Goal: Task Accomplishment & Management: Complete application form

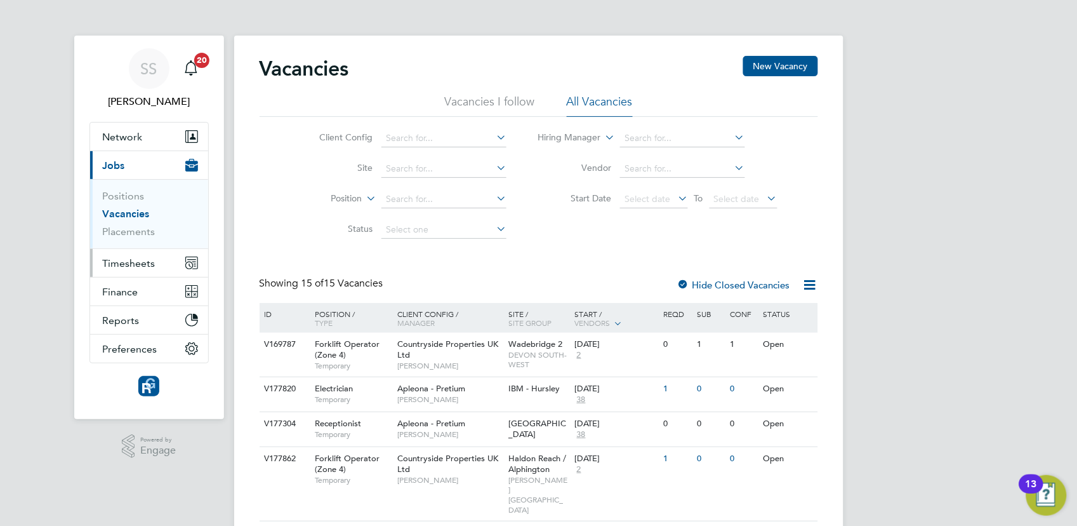
click at [145, 269] on button "Timesheets" at bounding box center [149, 263] width 118 height 28
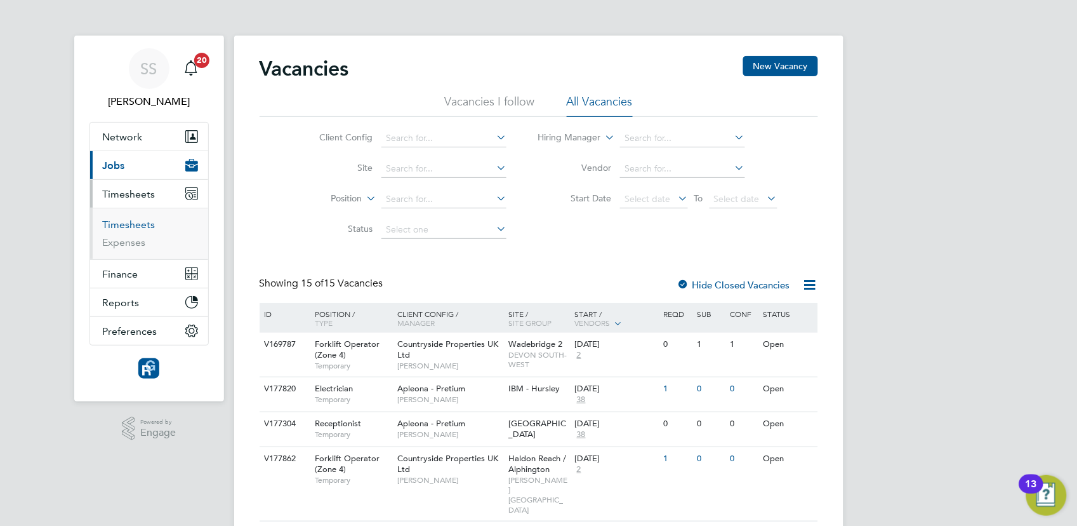
click at [135, 224] on link "Timesheets" at bounding box center [129, 224] width 53 height 12
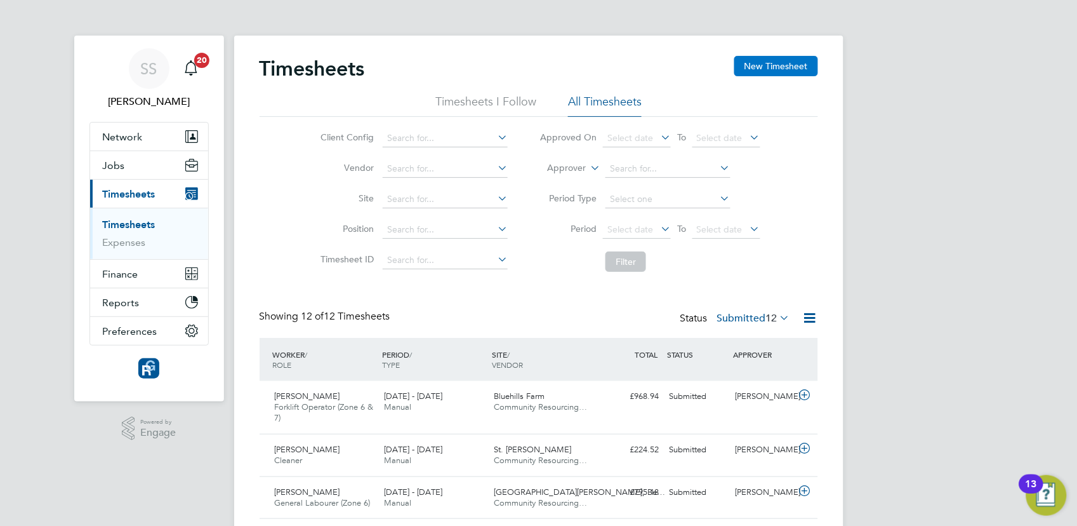
click at [784, 69] on button "New Timesheet" at bounding box center [776, 66] width 84 height 20
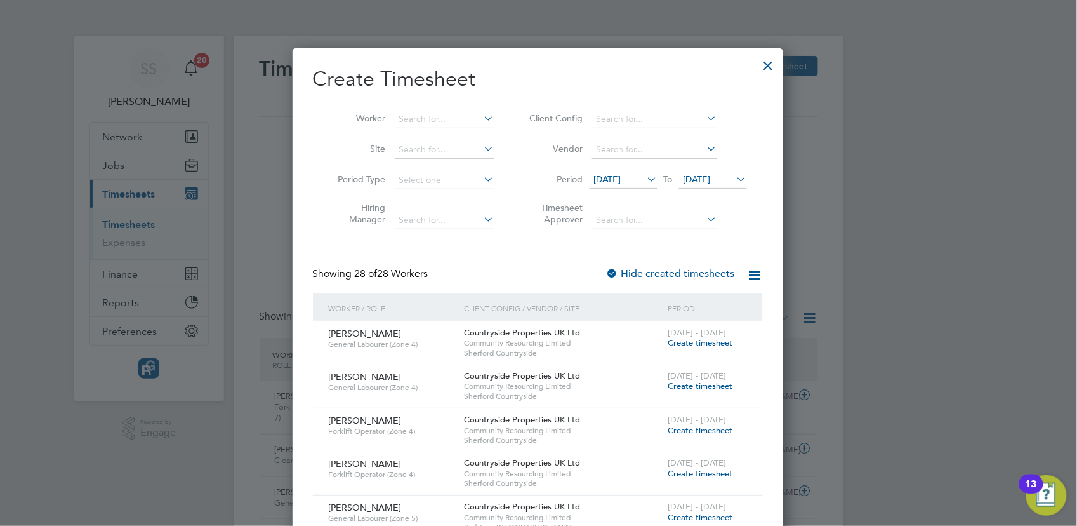
click at [768, 62] on div at bounding box center [768, 62] width 23 height 23
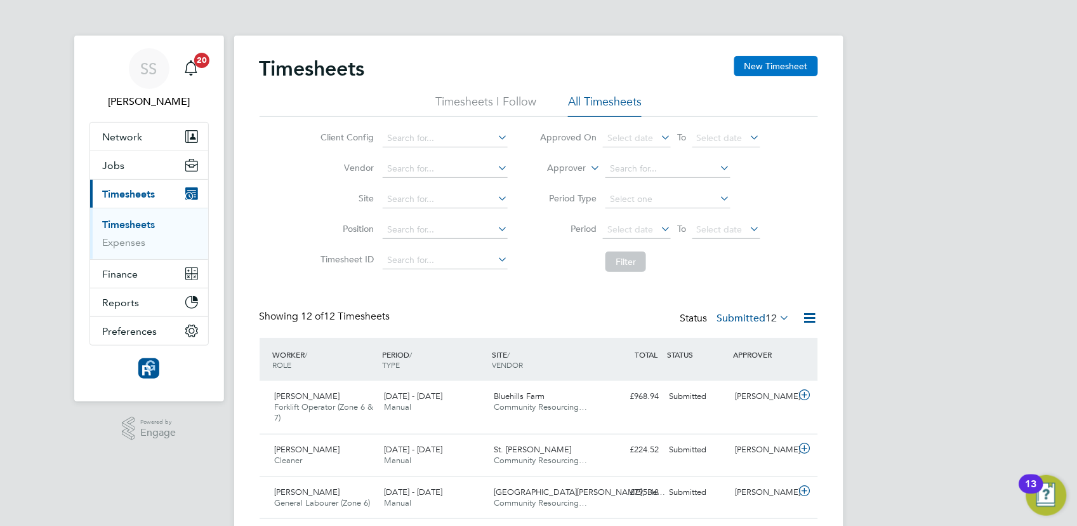
click at [773, 66] on button "New Timesheet" at bounding box center [776, 66] width 84 height 20
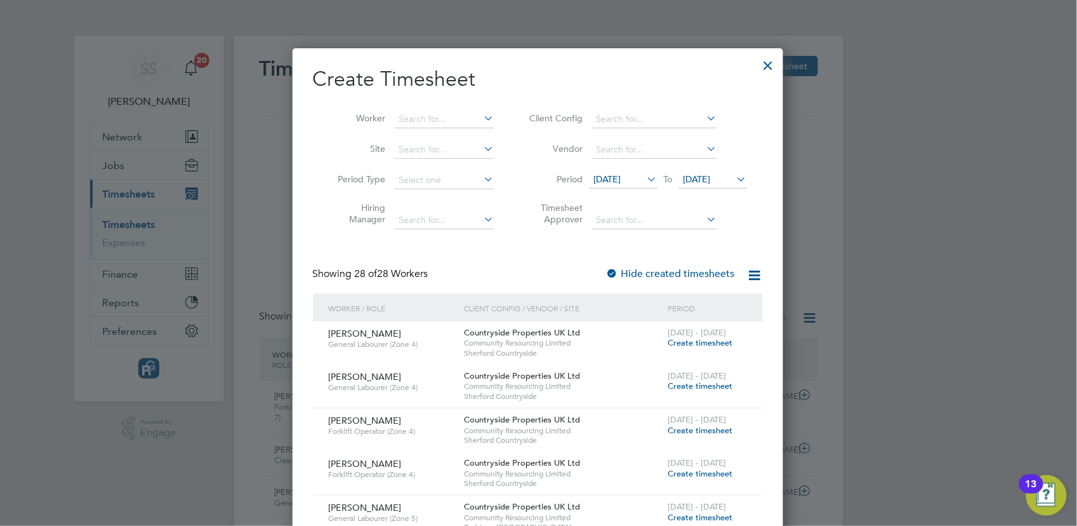
click at [645, 173] on icon at bounding box center [645, 179] width 0 height 18
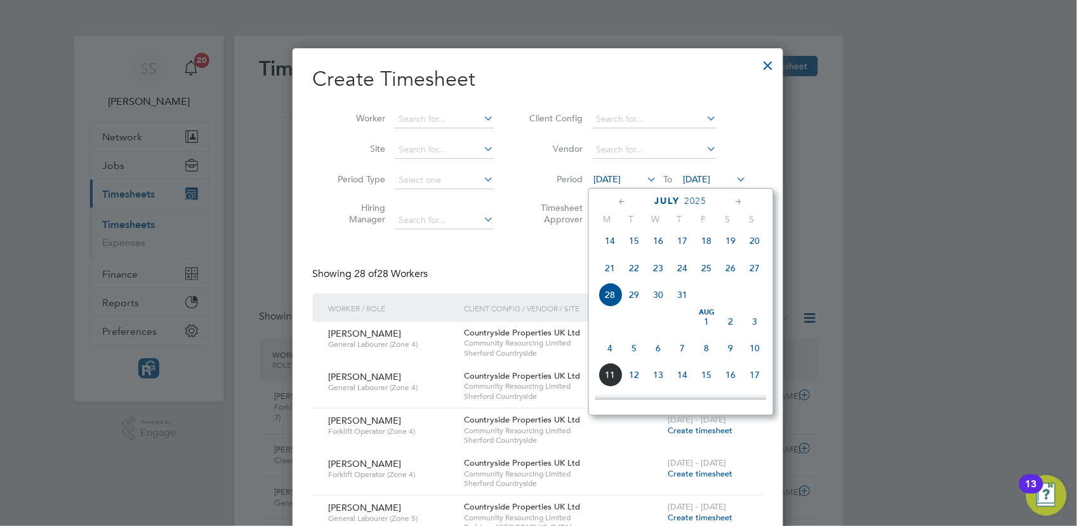
click at [608, 307] on span "28" at bounding box center [611, 294] width 24 height 24
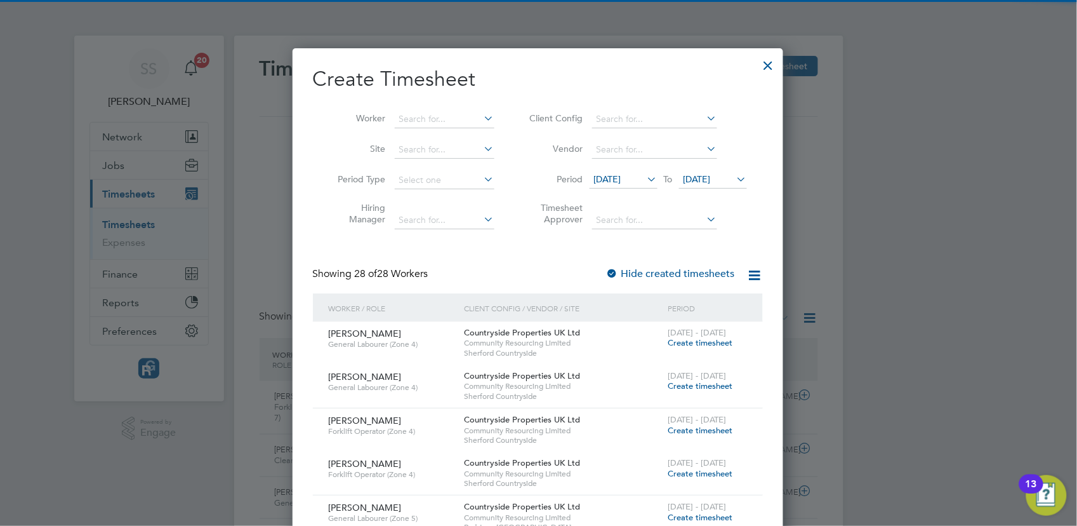
click at [711, 175] on span "[DATE]" at bounding box center [697, 178] width 27 height 11
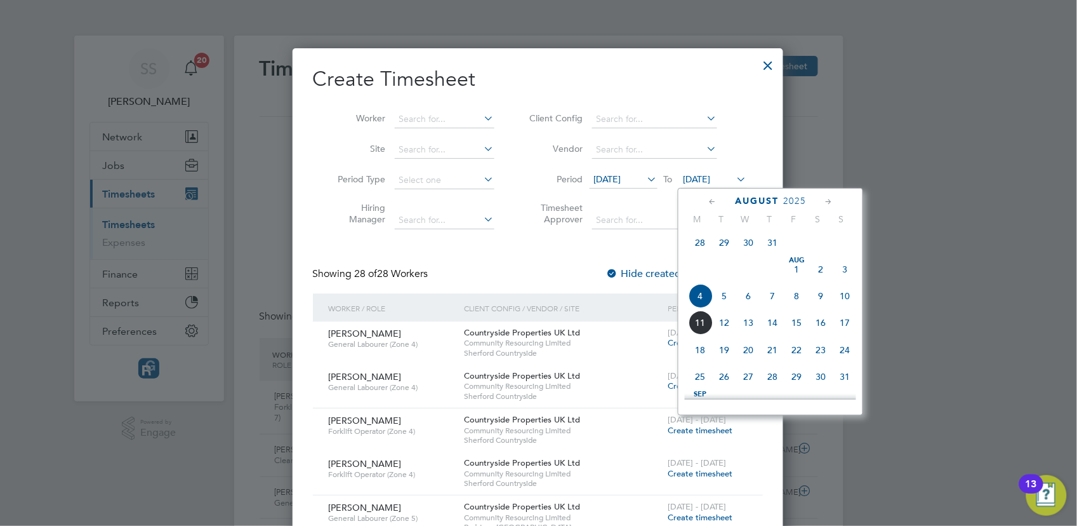
click at [844, 272] on span "3" at bounding box center [845, 269] width 24 height 24
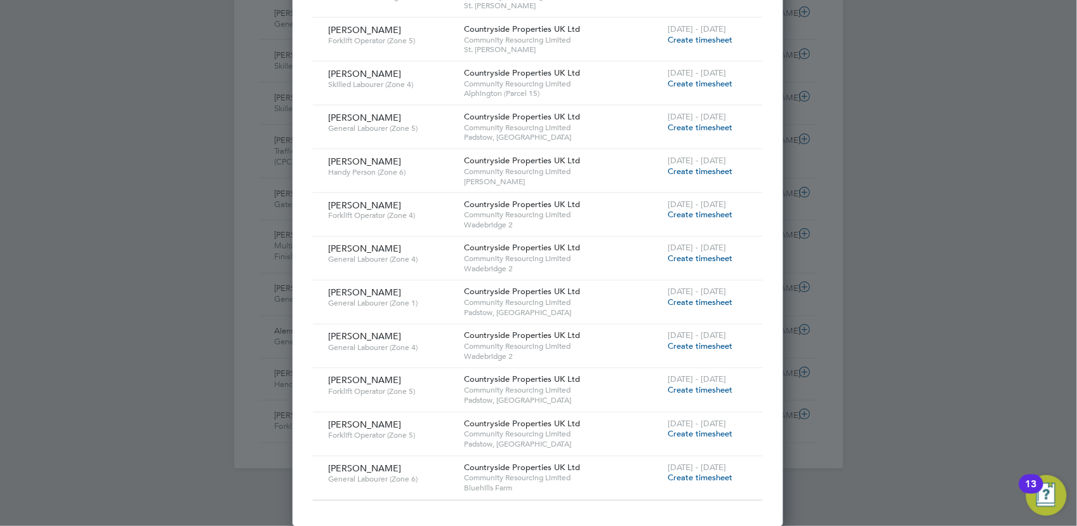
click at [696, 131] on span "Create timesheet" at bounding box center [700, 127] width 65 height 11
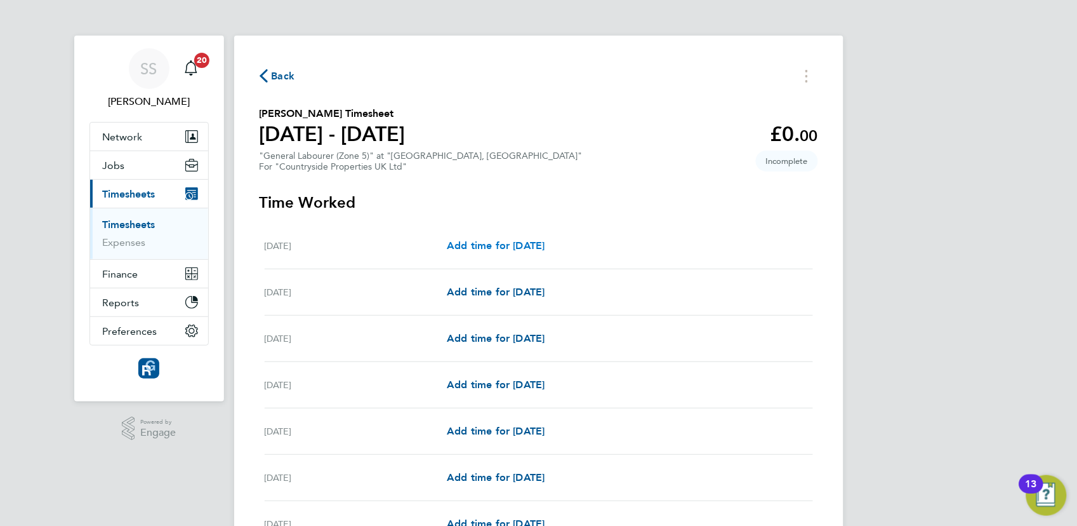
click at [538, 241] on span "Add time for [DATE]" at bounding box center [496, 245] width 98 height 12
select select "30"
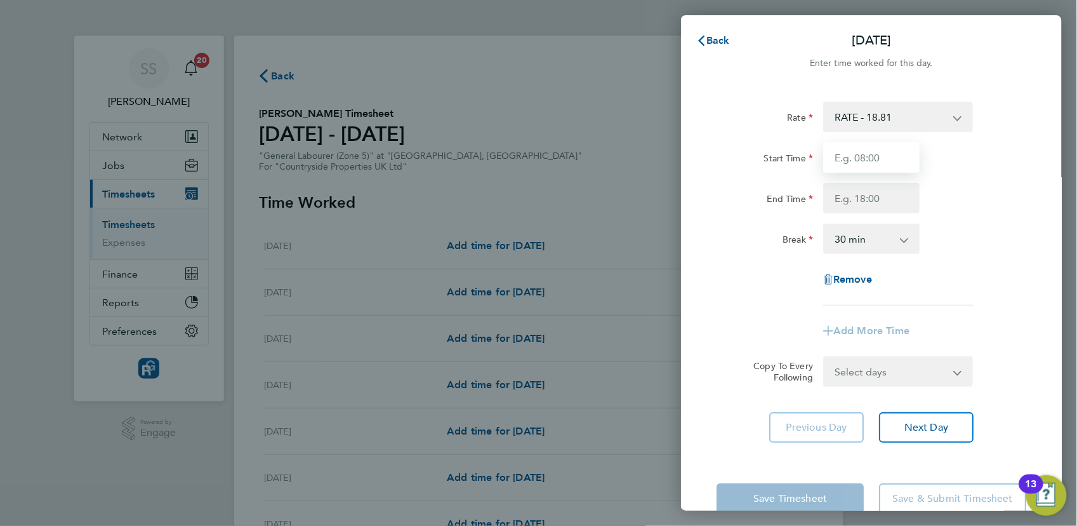
click at [879, 154] on input "Start Time" at bounding box center [871, 157] width 96 height 30
type input "07:00"
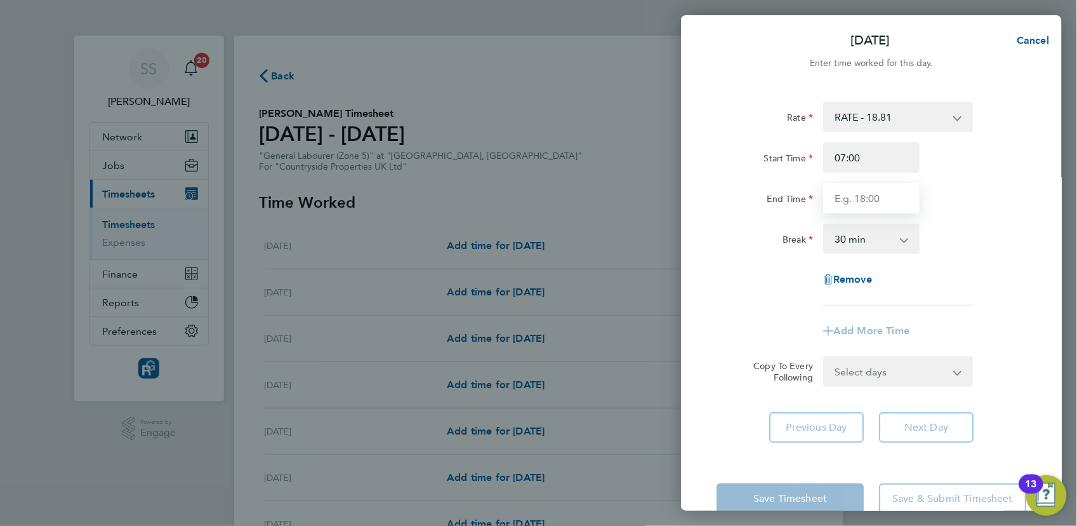
click at [868, 197] on input "End Time" at bounding box center [871, 198] width 96 height 30
type input "17:00"
click at [999, 231] on div "Break 0 min 15 min 30 min 45 min 60 min 75 min 90 min" at bounding box center [872, 238] width 320 height 30
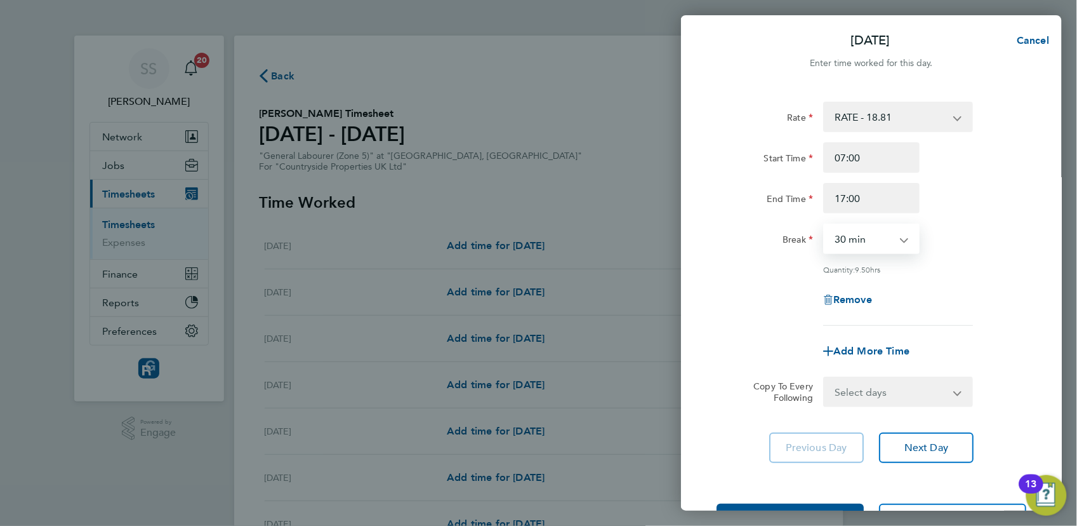
click at [880, 245] on select "0 min 15 min 30 min 45 min 60 min 75 min 90 min" at bounding box center [864, 239] width 79 height 28
select select "0"
click at [825, 225] on select "0 min 15 min 30 min 45 min 60 min 75 min 90 min" at bounding box center [864, 239] width 79 height 28
click at [933, 303] on div "Remove" at bounding box center [872, 299] width 320 height 30
click at [927, 394] on select "Select days Day Weekday (Mon-Fri) Weekend (Sat-Sun) [DATE] [DATE] [DATE] [DATE]…" at bounding box center [891, 392] width 133 height 28
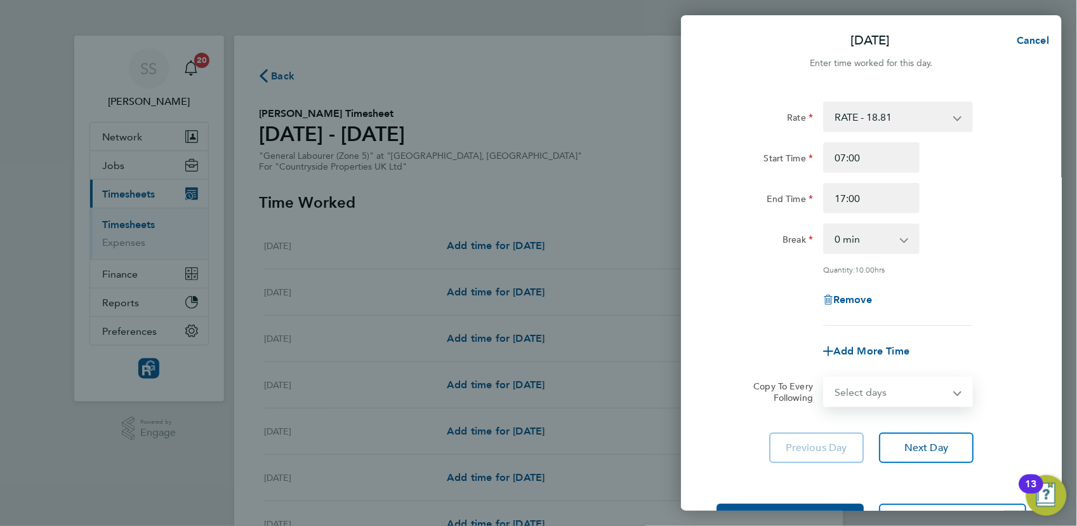
select select "WEEKDAY"
click at [825, 378] on select "Select days Day Weekday (Mon-Fri) Weekend (Sat-Sun) [DATE] [DATE] [DATE] [DATE]…" at bounding box center [891, 392] width 133 height 28
select select "[DATE]"
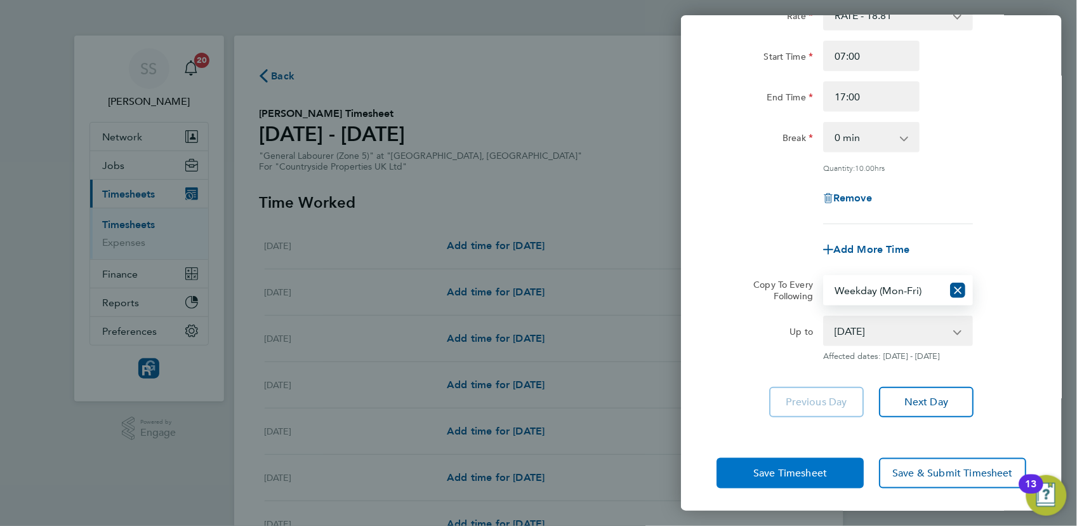
click at [813, 474] on span "Save Timesheet" at bounding box center [791, 473] width 74 height 13
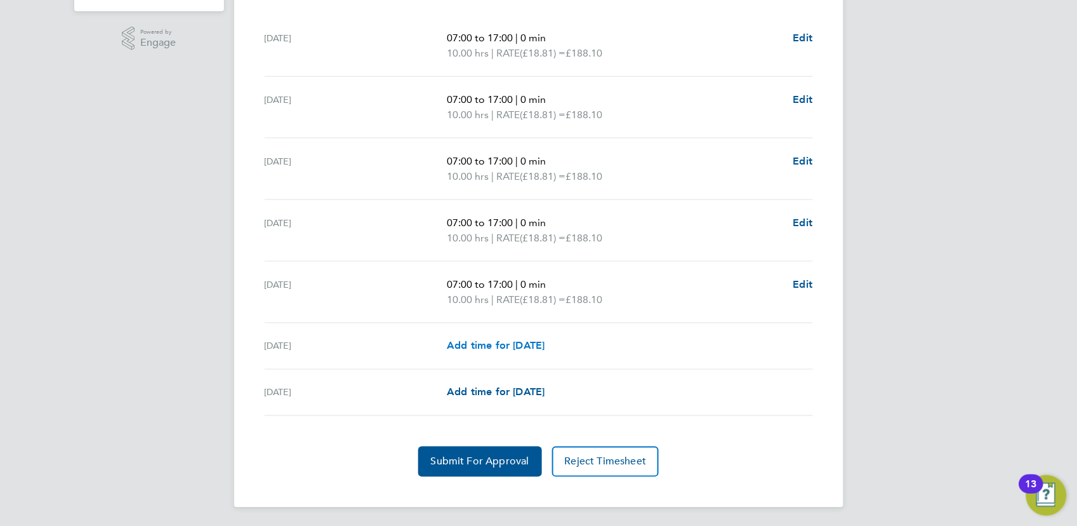
click at [522, 348] on span "Add time for [DATE]" at bounding box center [496, 346] width 98 height 12
select select "30"
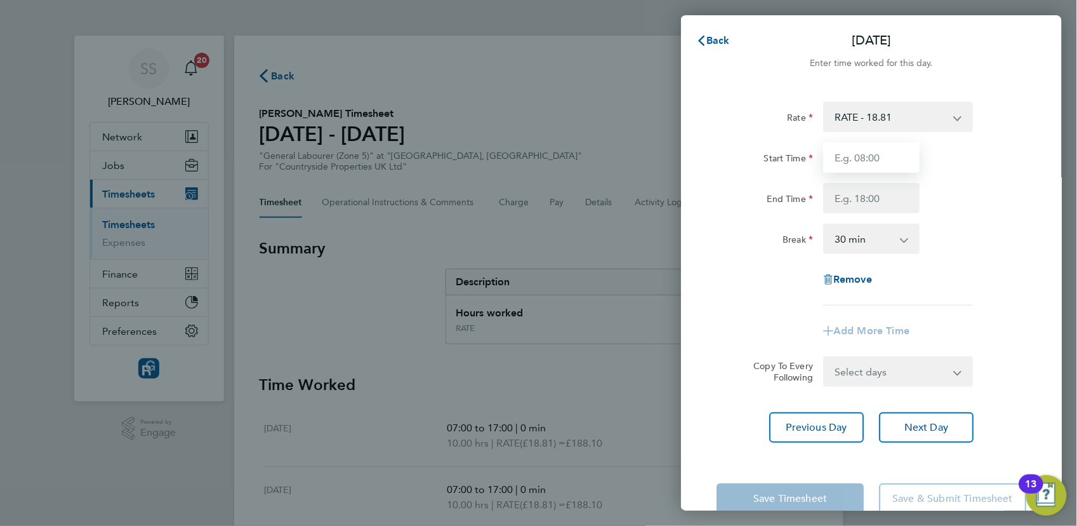
click at [868, 145] on input "Start Time" at bounding box center [871, 157] width 96 height 30
type input "08:00"
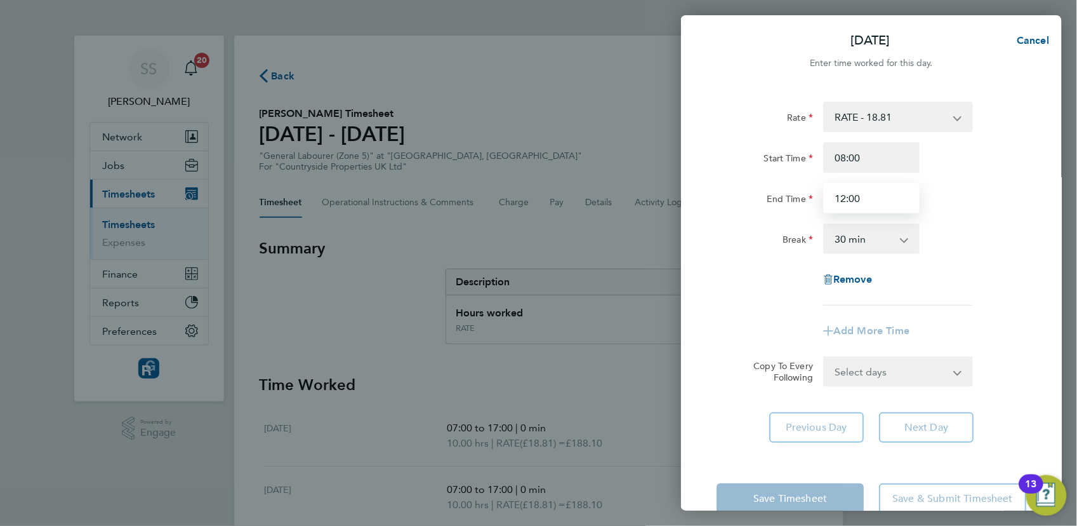
type input "12:00"
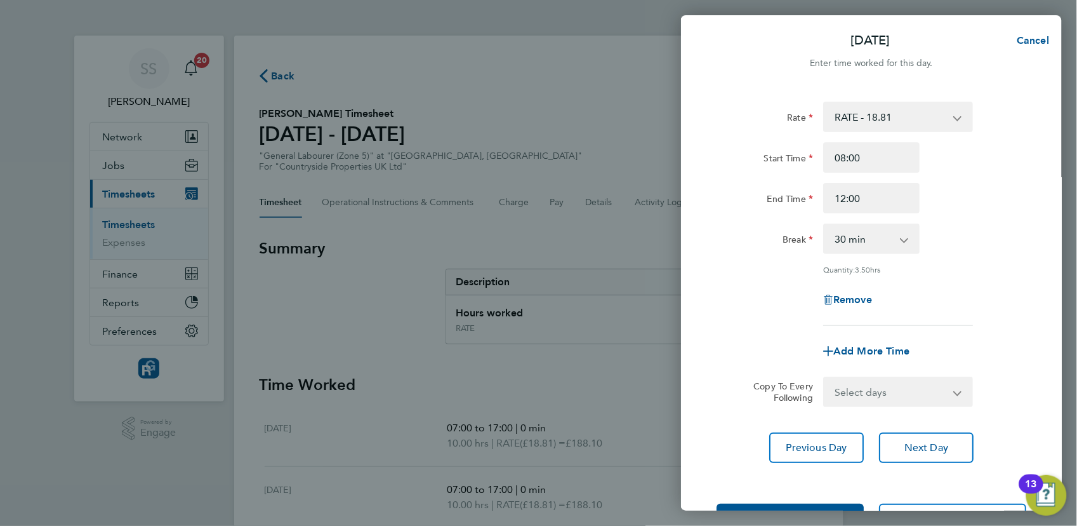
click at [770, 318] on app-timesheet-line-form-group "Rate RATE - 18.81 Start Time 08:00 End Time 12:00 Break 0 min 15 min 30 min 45 …" at bounding box center [872, 234] width 310 height 265
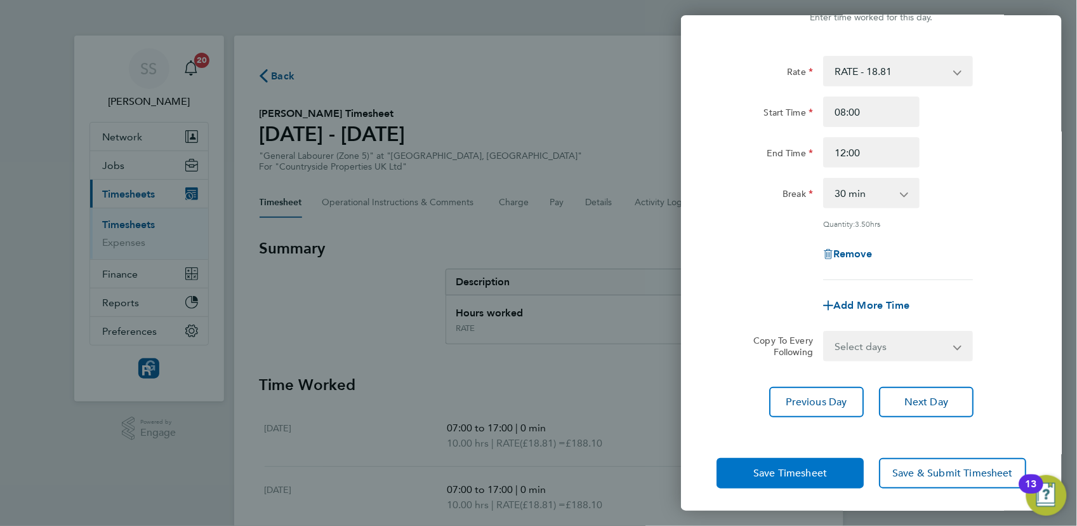
click at [792, 474] on span "Save Timesheet" at bounding box center [791, 473] width 74 height 13
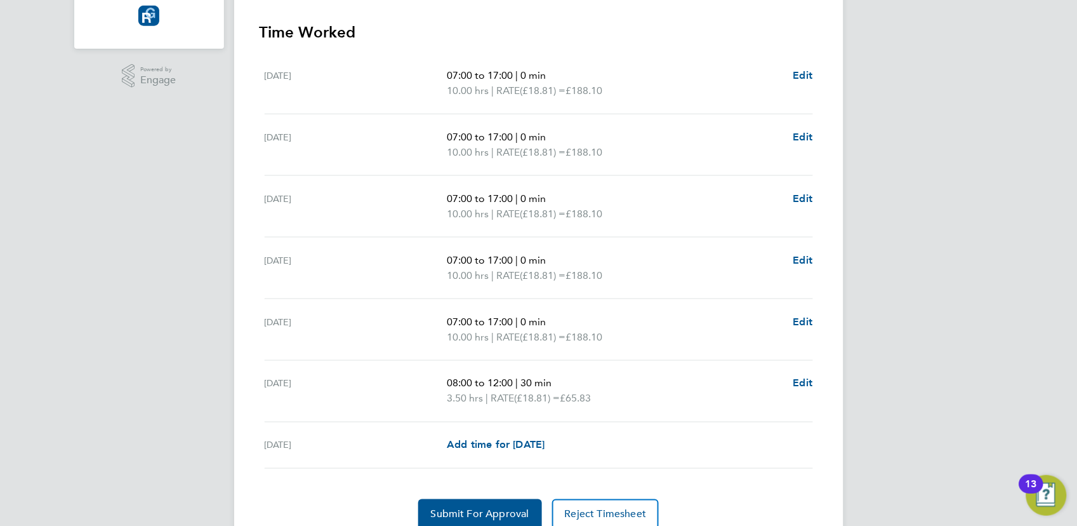
scroll to position [405, 0]
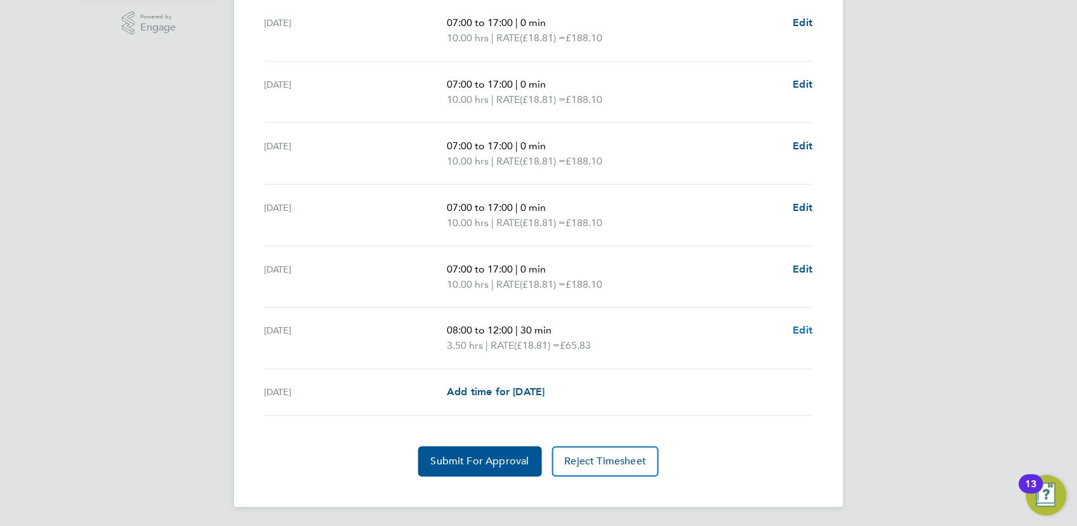
click at [804, 327] on span "Edit" at bounding box center [804, 330] width 20 height 12
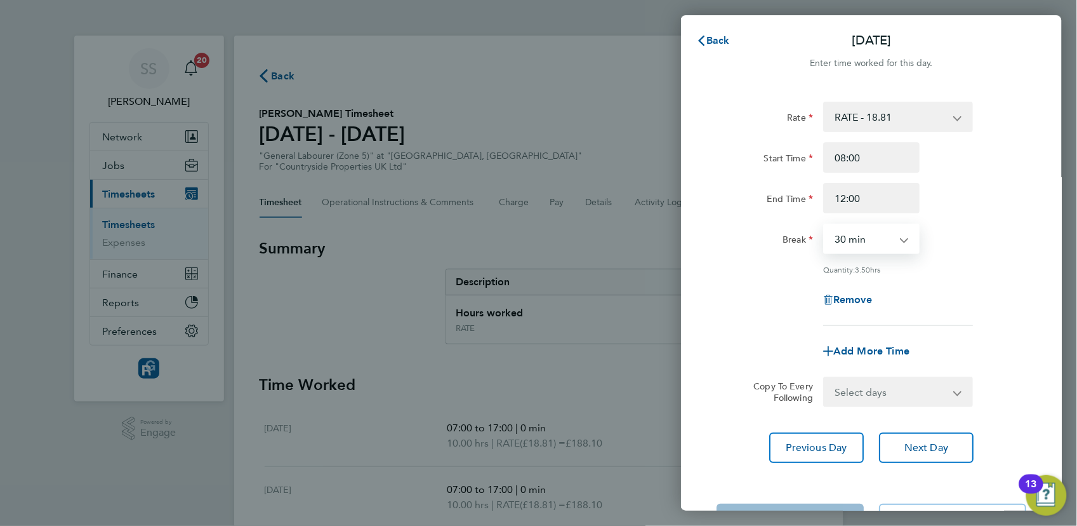
drag, startPoint x: 857, startPoint y: 232, endPoint x: 859, endPoint y: 244, distance: 11.6
click at [857, 232] on select "0 min 15 min 30 min 45 min 60 min 75 min 90 min" at bounding box center [864, 239] width 79 height 28
select select "0"
click at [825, 225] on select "0 min 15 min 30 min 45 min 60 min 75 min 90 min" at bounding box center [864, 239] width 79 height 28
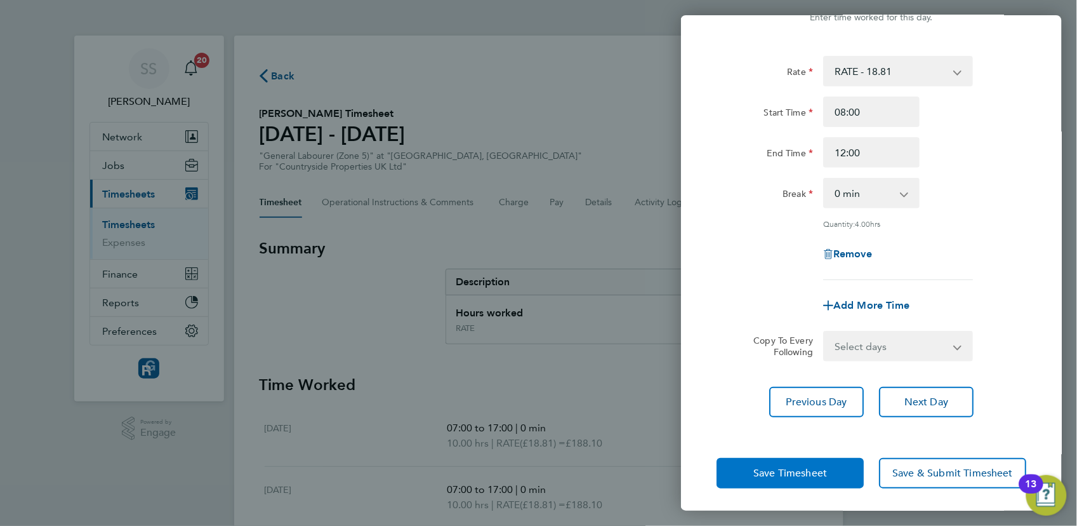
click at [816, 468] on span "Save Timesheet" at bounding box center [791, 473] width 74 height 13
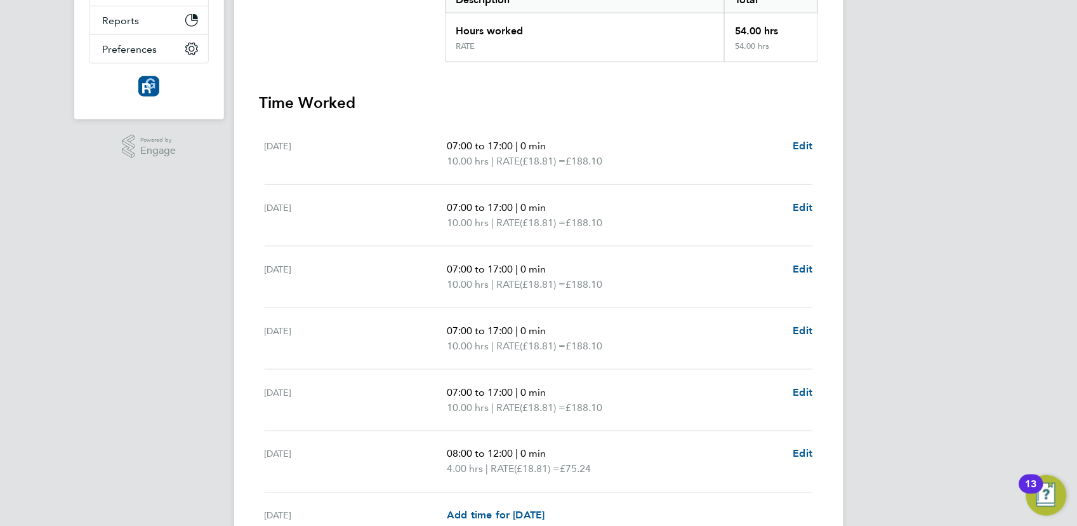
scroll to position [405, 0]
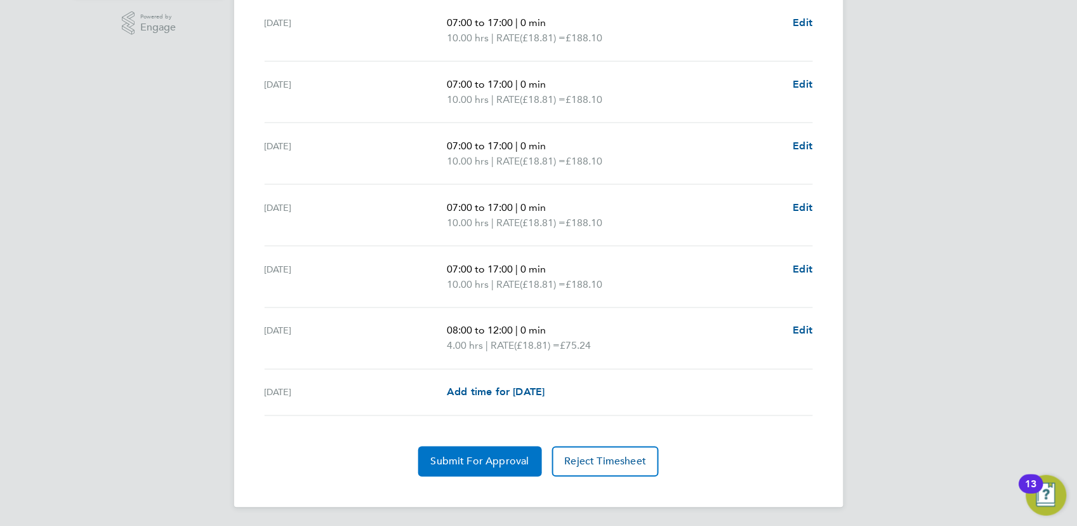
click at [499, 466] on button "Submit For Approval" at bounding box center [480, 461] width 124 height 30
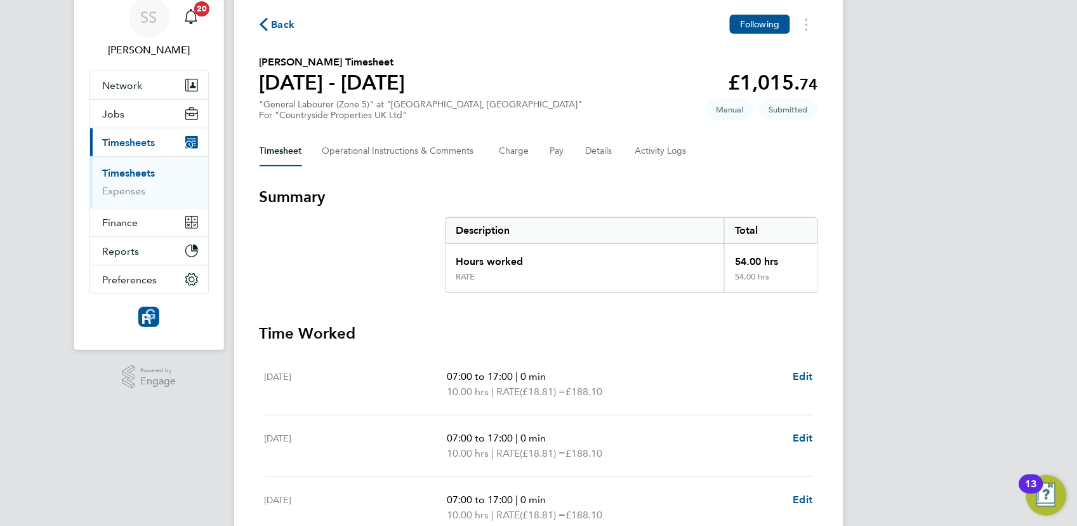
scroll to position [0, 0]
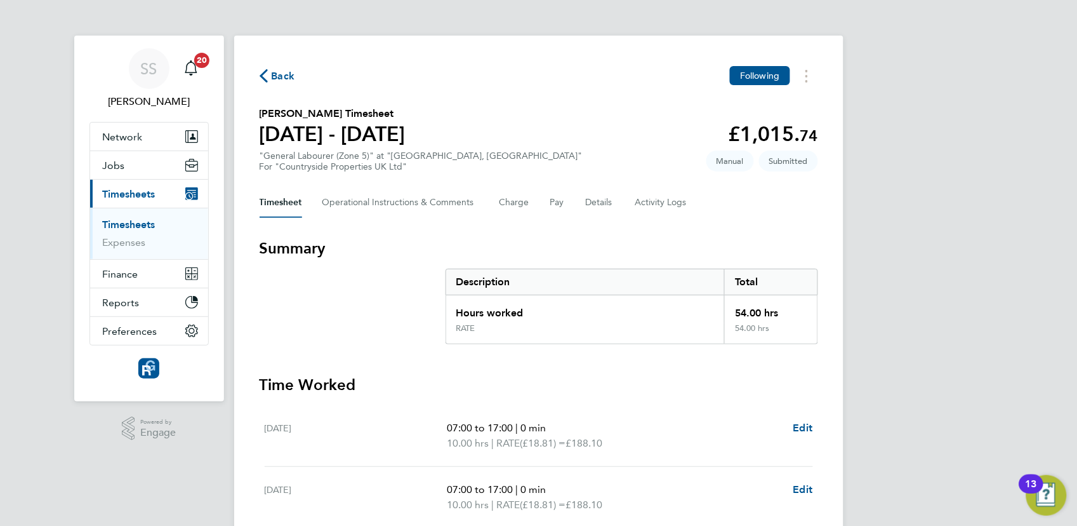
click at [886, 179] on div "SS [PERSON_NAME] Notifications 20 Applications: Network Team Members Businesses…" at bounding box center [538, 466] width 1077 height 933
